Goal: Information Seeking & Learning: Learn about a topic

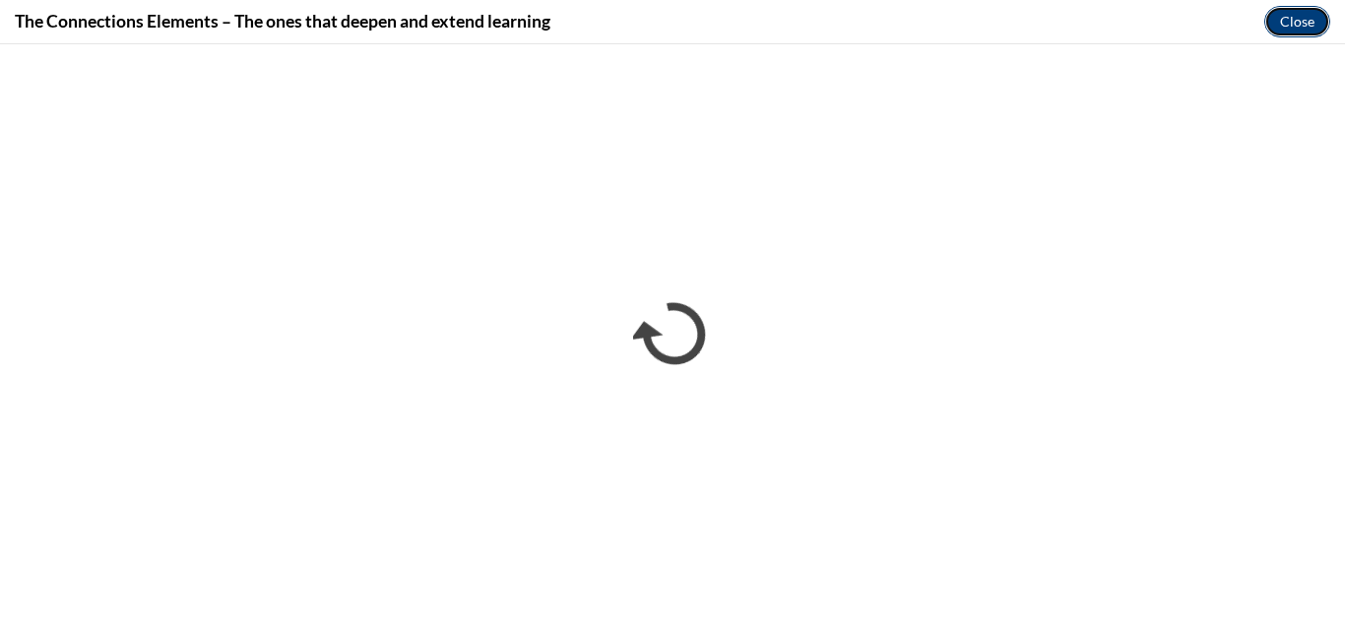
click at [1303, 20] on button "Close" at bounding box center [1297, 22] width 66 height 32
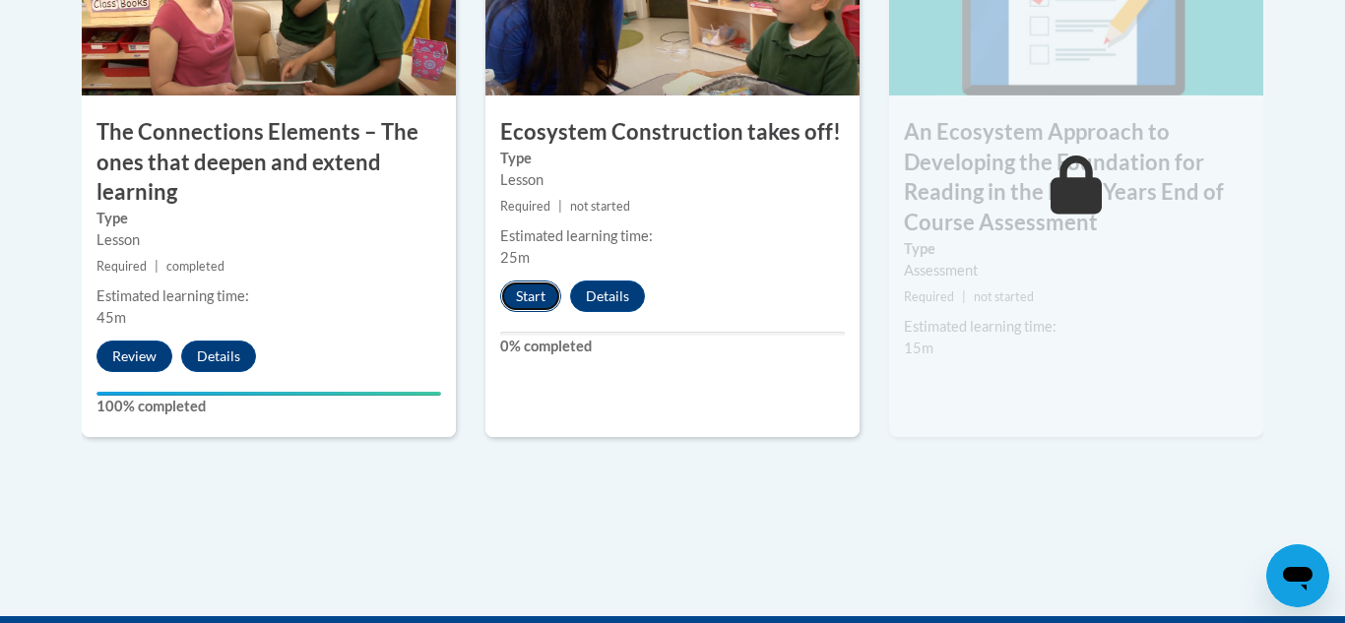
click at [543, 290] on button "Start" at bounding box center [530, 297] width 61 height 32
